Goal: Browse casually: Explore the website without a specific task or goal

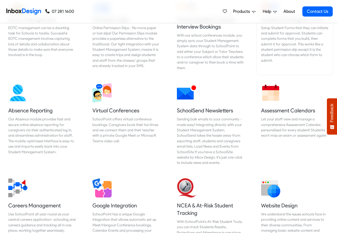
scroll to position [384, 0]
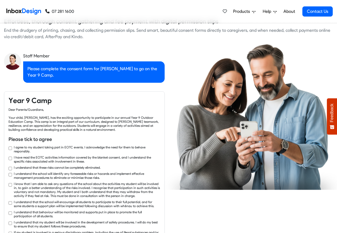
checkbox input "true"
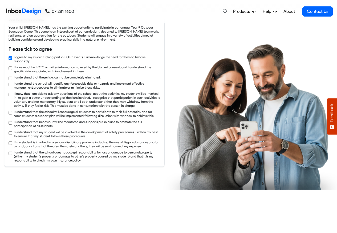
checkbox input "true"
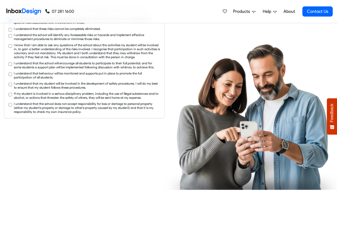
checkbox input "true"
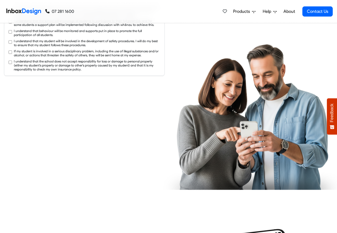
checkbox input "true"
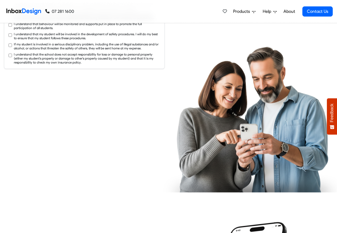
checkbox input "true"
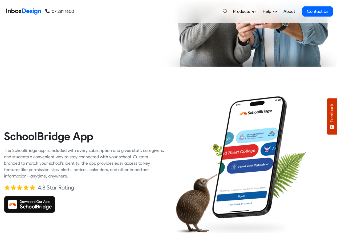
checkbox input "true"
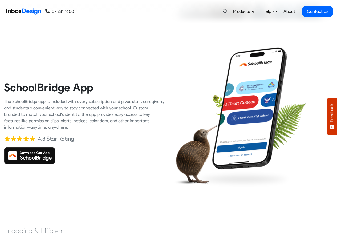
checkbox input "true"
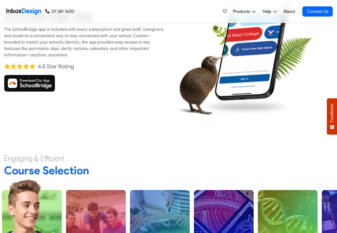
checkbox input "true"
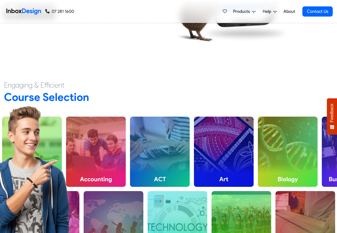
checkbox input "true"
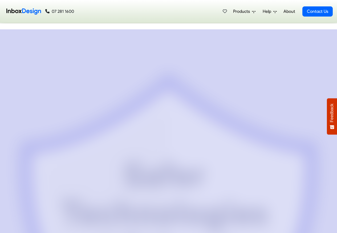
scroll to position [0, 0]
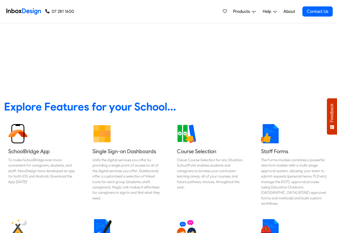
checkbox input "false"
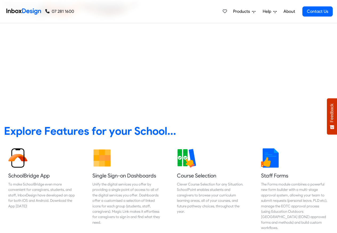
checkbox input "false"
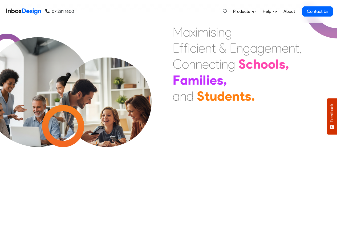
checkbox input "false"
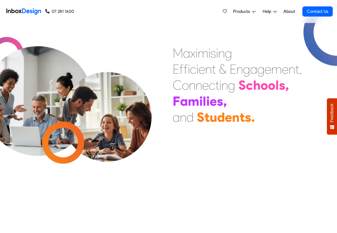
checkbox input "false"
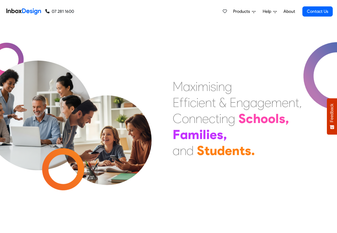
checkbox input "false"
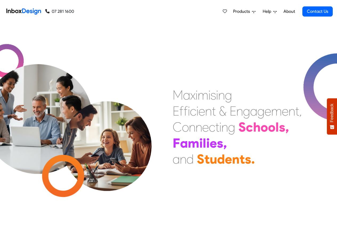
checkbox input "false"
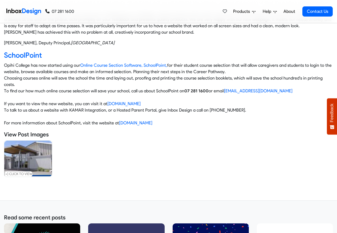
scroll to position [192, 0]
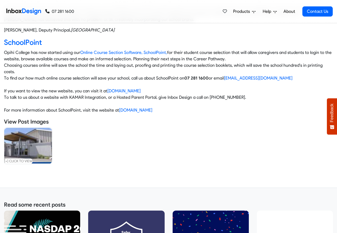
click at [239, 11] on span "Products" at bounding box center [242, 11] width 19 height 6
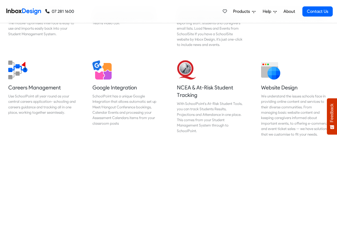
scroll to position [640, 0]
